Goal: Information Seeking & Learning: Learn about a topic

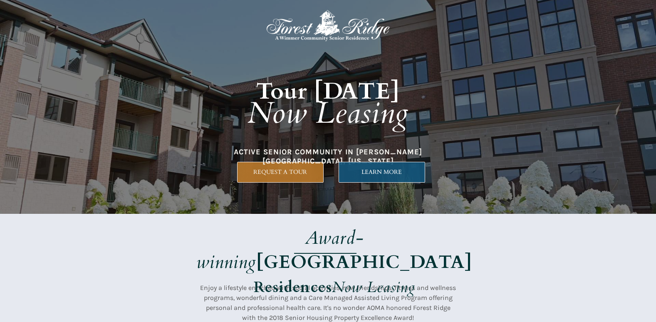
click at [378, 169] on span "LEARN MORE" at bounding box center [382, 171] width 86 height 7
click at [404, 170] on span "LEARN MORE" at bounding box center [382, 171] width 86 height 7
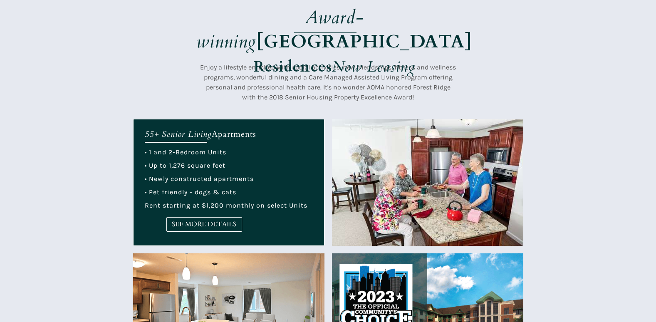
scroll to position [220, 0]
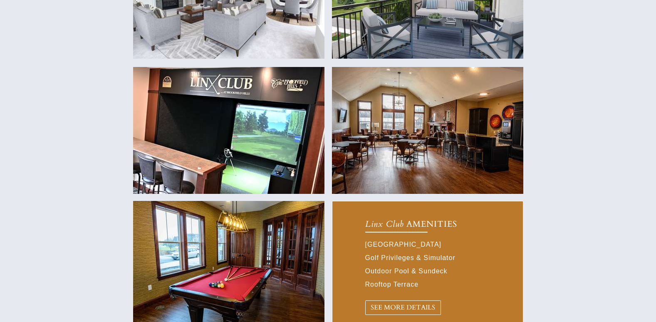
scroll to position [530, 0]
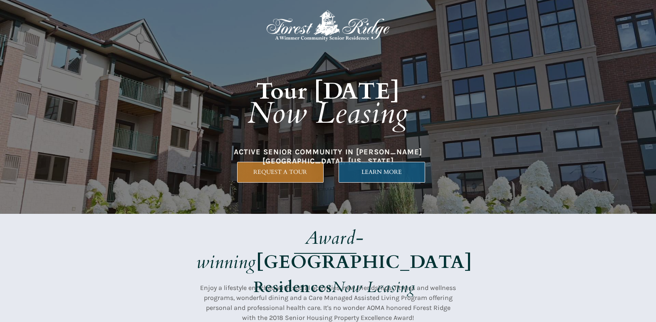
click at [387, 176] on link "LEARN MORE" at bounding box center [382, 172] width 87 height 21
